Goal: Task Accomplishment & Management: Manage account settings

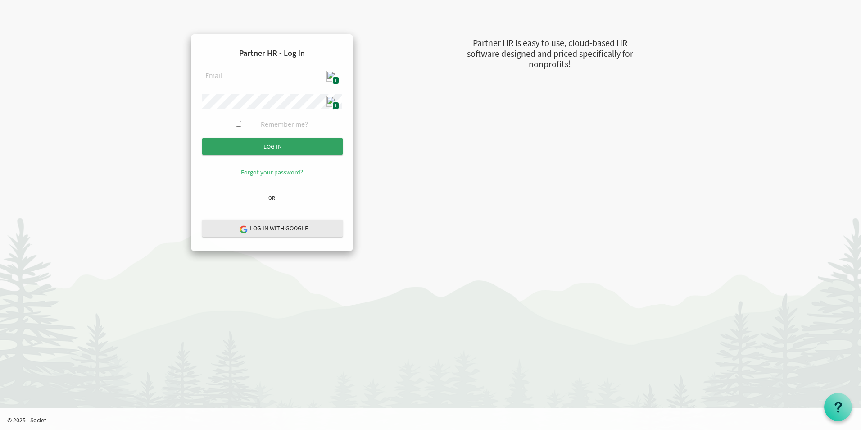
type input "[EMAIL_ADDRESS][DOMAIN_NAME]"
click at [290, 145] on input "submit" at bounding box center [272, 146] width 140 height 16
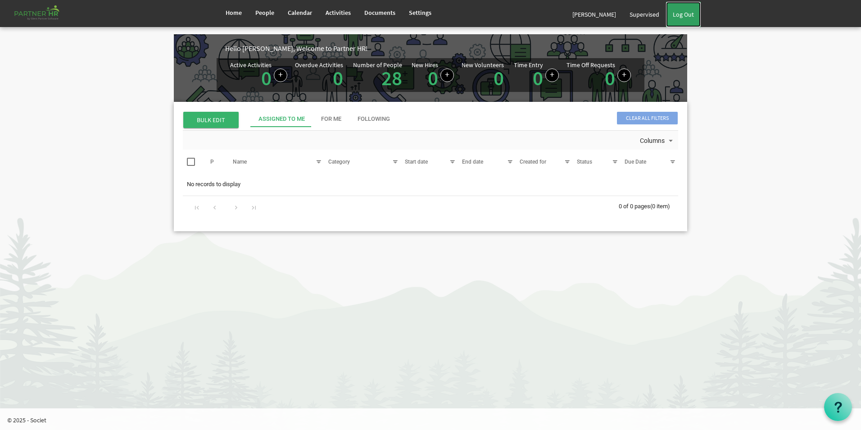
drag, startPoint x: 681, startPoint y: 13, endPoint x: 676, endPoint y: 14, distance: 5.0
click at [681, 14] on link "Log Out" at bounding box center [683, 14] width 35 height 25
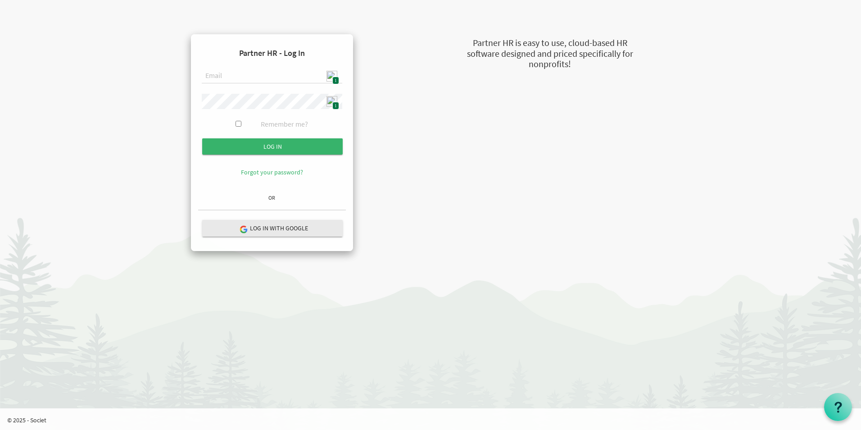
type input "admin@stepind.org"
click at [284, 154] on div "Log in" at bounding box center [272, 148] width 140 height 20
click at [286, 149] on input "Log in" at bounding box center [272, 146] width 140 height 16
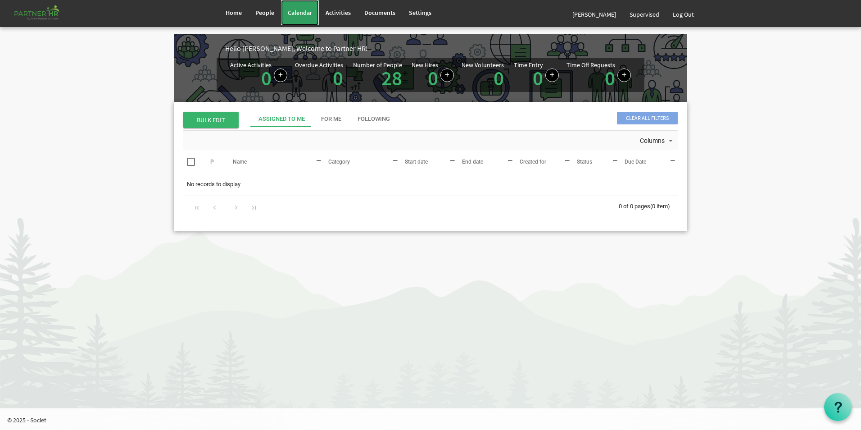
click at [306, 8] on link "Calendar" at bounding box center [300, 12] width 38 height 25
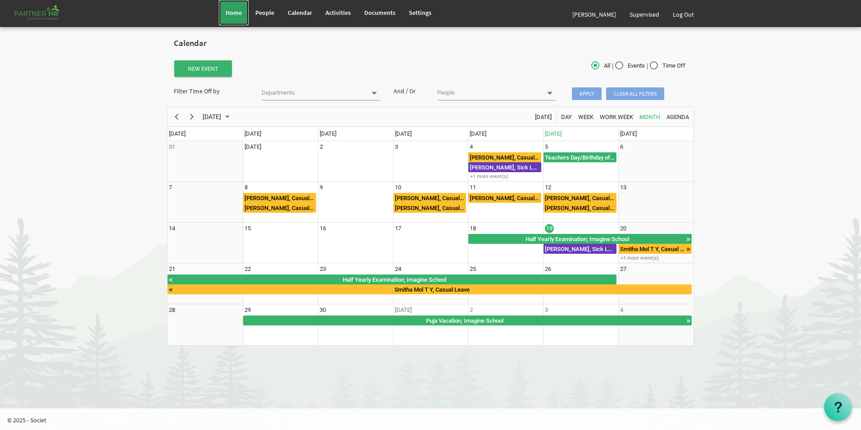
click at [234, 18] on link "Home" at bounding box center [234, 12] width 30 height 25
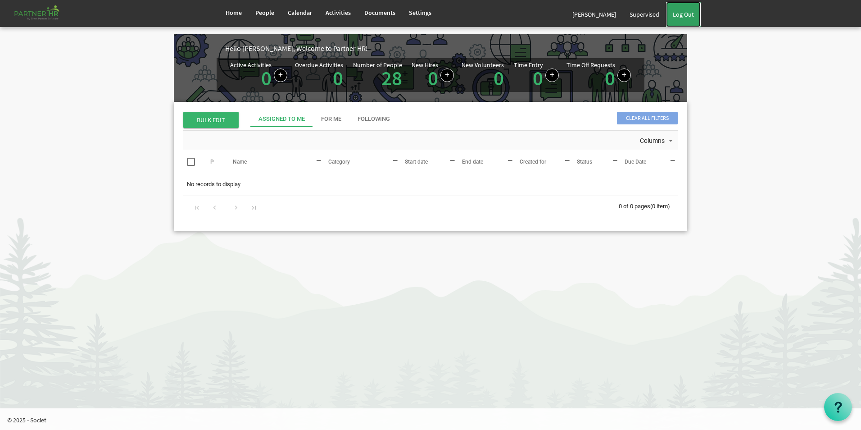
click at [694, 14] on link "Log Out" at bounding box center [683, 14] width 35 height 25
